Goal: Navigation & Orientation: Find specific page/section

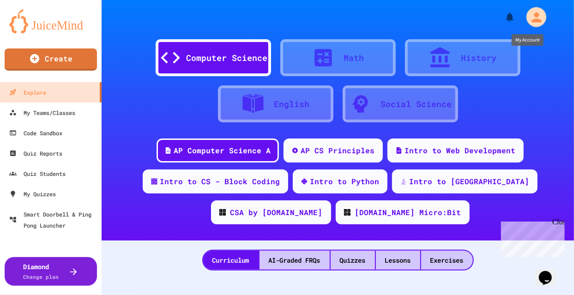
click at [529, 12] on icon "My Account" at bounding box center [536, 17] width 15 height 15
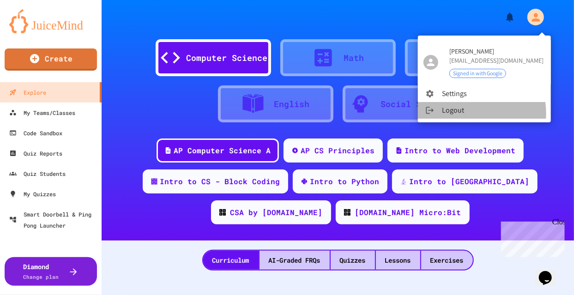
click at [465, 114] on li "Logout" at bounding box center [484, 110] width 133 height 17
